Goal: Check status: Check status

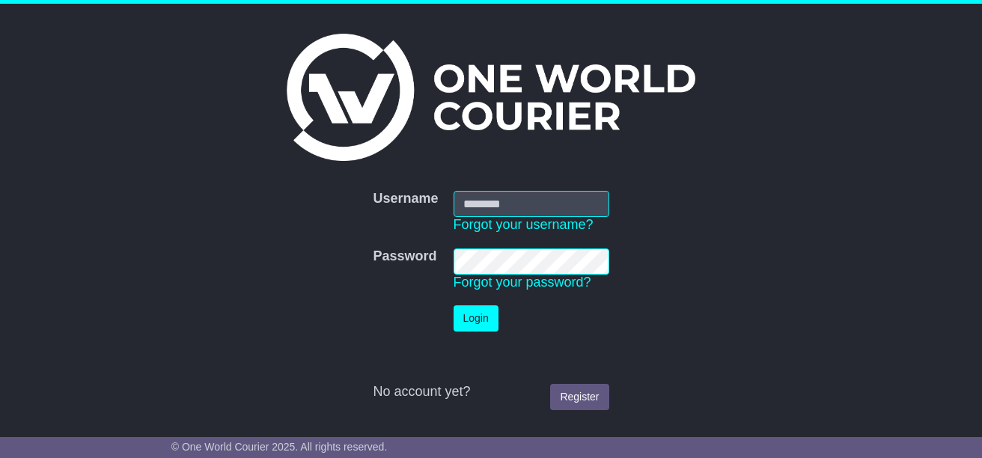
type input "**********"
click at [471, 317] on button "Login" at bounding box center [476, 318] width 45 height 26
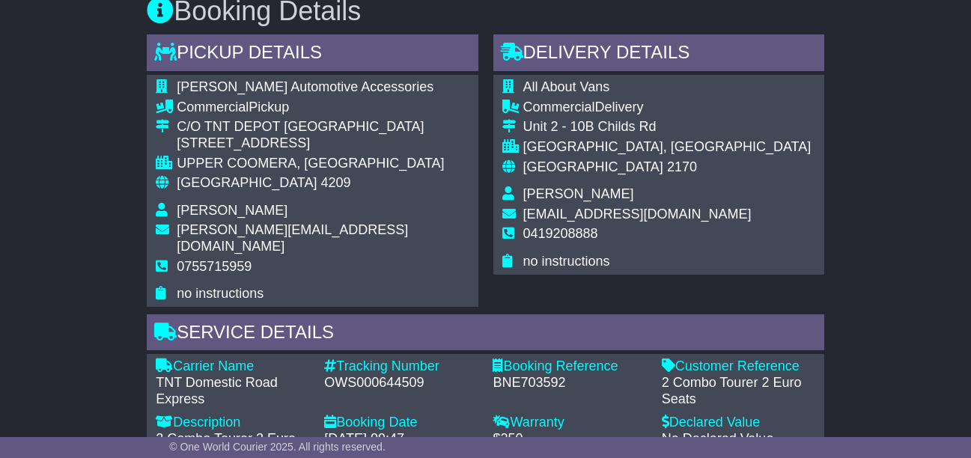
scroll to position [973, 0]
